Goal: Check status: Check status

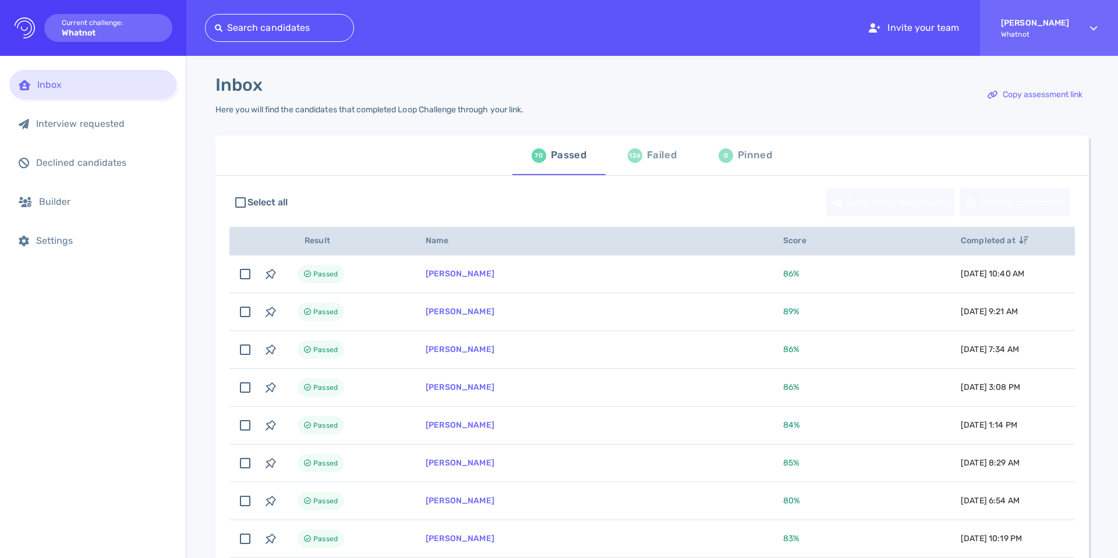
click at [649, 161] on div "Failed" at bounding box center [662, 155] width 30 height 17
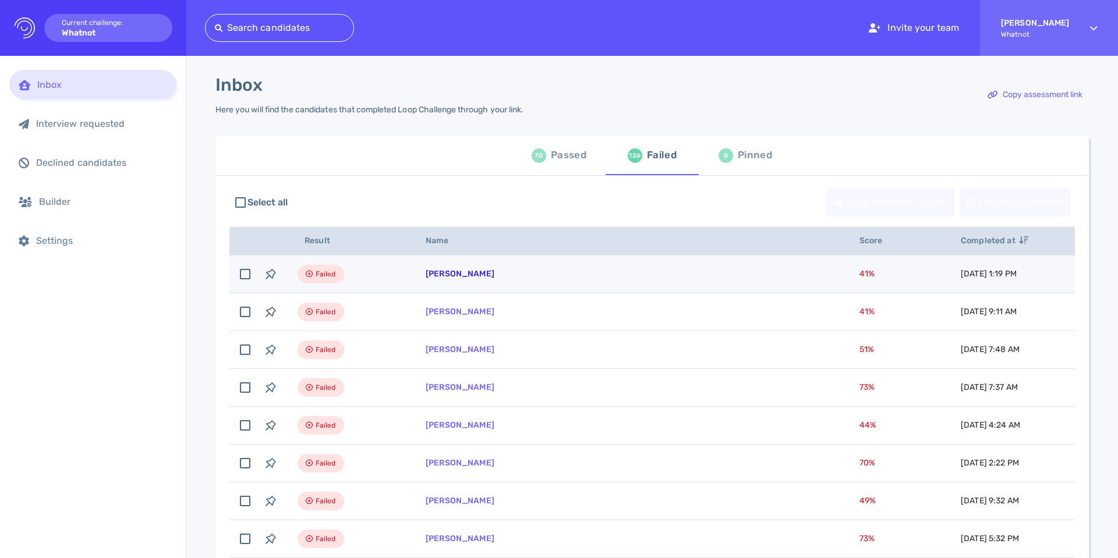
click at [455, 272] on link "[PERSON_NAME]" at bounding box center [460, 274] width 69 height 10
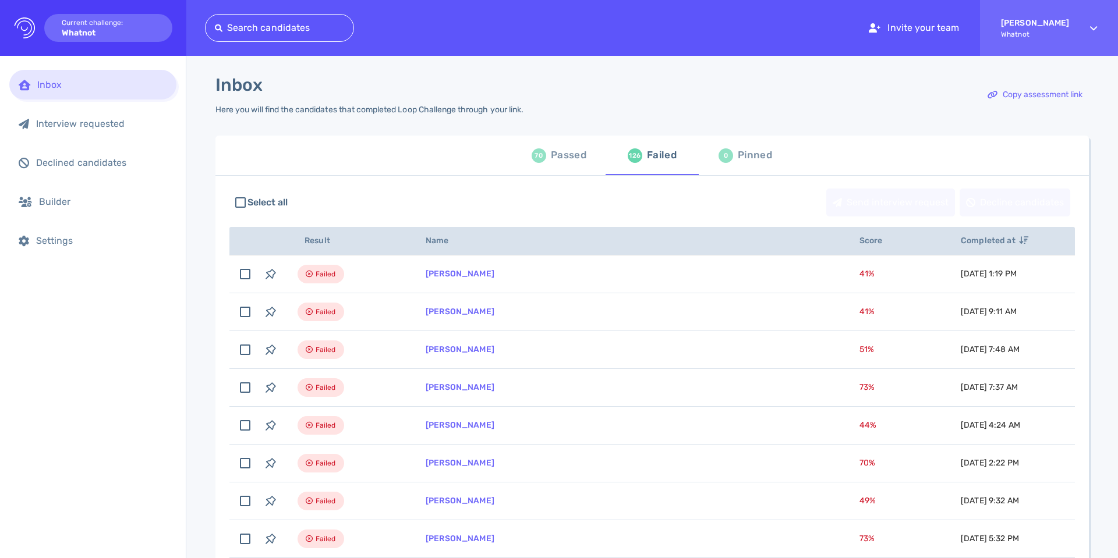
click at [546, 168] on div "70 Passed" at bounding box center [558, 155] width 55 height 33
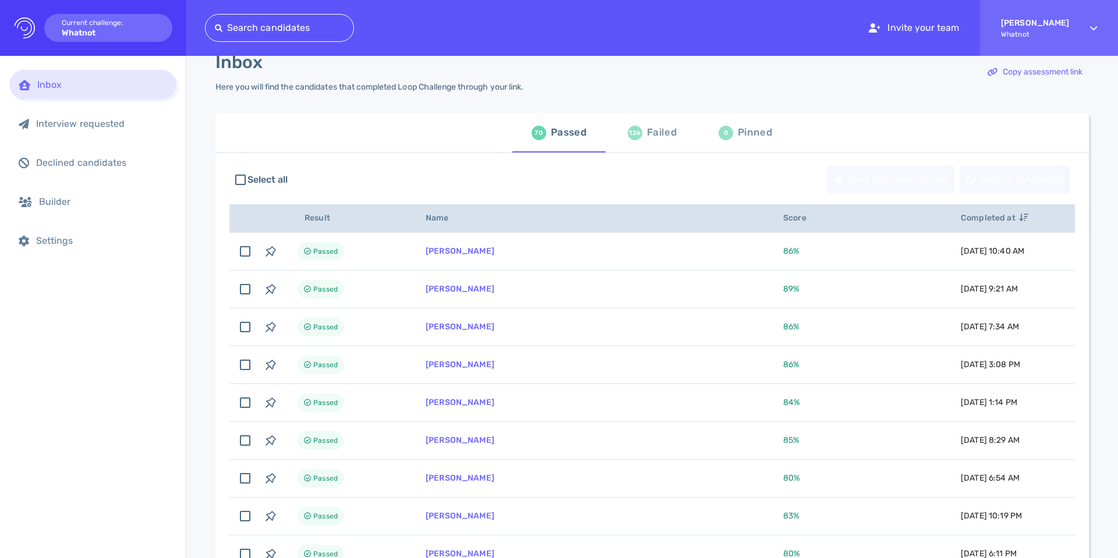
scroll to position [24, 0]
click at [640, 137] on div "126 Failed" at bounding box center [652, 131] width 49 height 33
